Goal: Navigation & Orientation: Find specific page/section

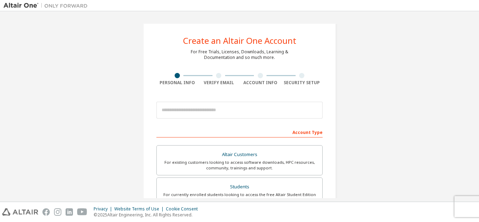
scroll to position [140, 0]
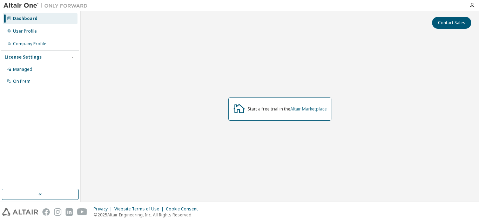
click at [317, 111] on link "Altair Marketplace" at bounding box center [309, 109] width 36 height 6
